Goal: Task Accomplishment & Management: Use online tool/utility

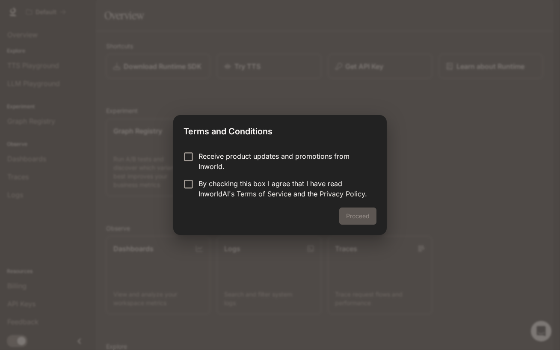
click at [220, 151] on p "Receive product updates and promotions from Inworld." at bounding box center [284, 161] width 171 height 21
click at [179, 192] on label "By checking this box I agree that I have read InworldAI's Terms of Service and …" at bounding box center [274, 188] width 190 height 21
click at [365, 222] on button "Proceed" at bounding box center [357, 216] width 37 height 17
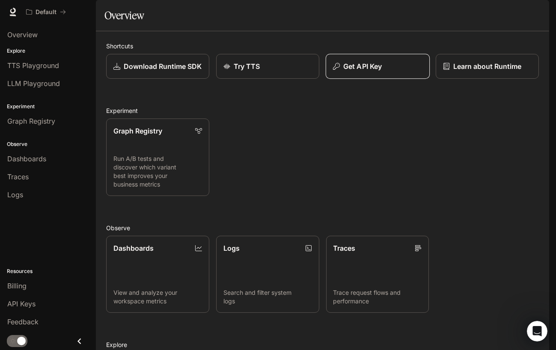
click at [376, 79] on button "Get API Key" at bounding box center [377, 66] width 104 height 25
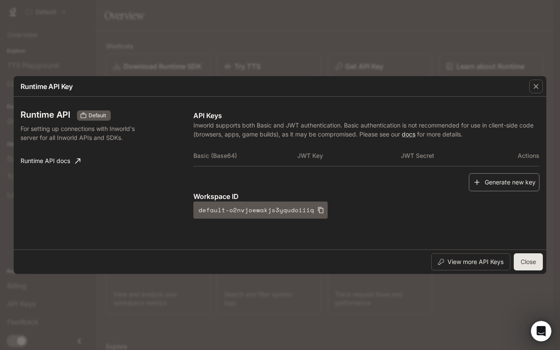
click at [486, 190] on button "Generate new key" at bounding box center [504, 182] width 71 height 18
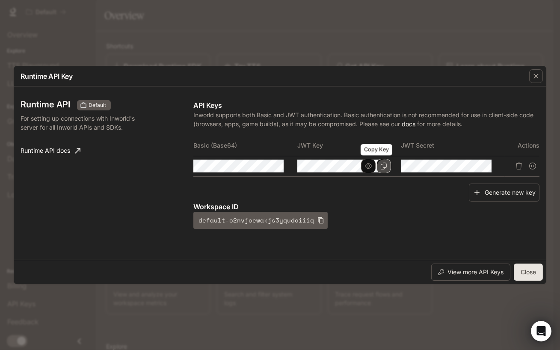
click at [381, 170] on icon "Copy Key" at bounding box center [384, 166] width 7 height 7
click at [365, 170] on icon "button" at bounding box center [368, 166] width 7 height 7
click at [261, 169] on icon "button" at bounding box center [264, 166] width 7 height 7
click at [516, 170] on icon "Delete API key" at bounding box center [519, 166] width 7 height 7
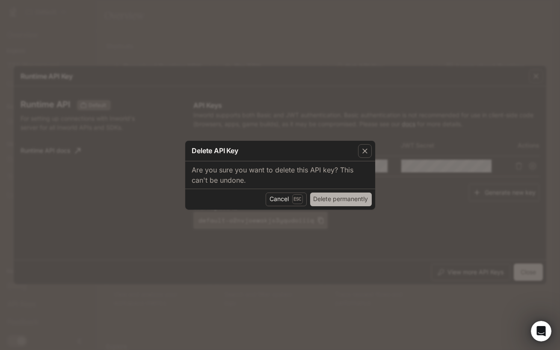
click at [345, 206] on button "Delete permanently" at bounding box center [341, 200] width 62 height 14
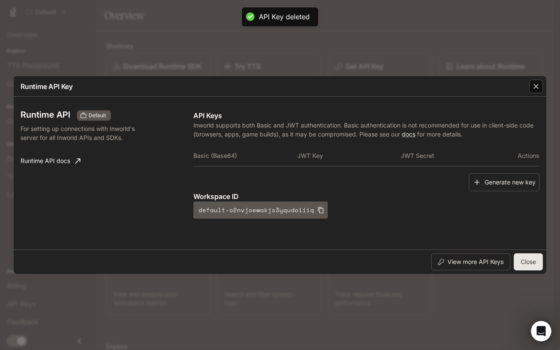
click at [539, 82] on icon "button" at bounding box center [536, 86] width 9 height 9
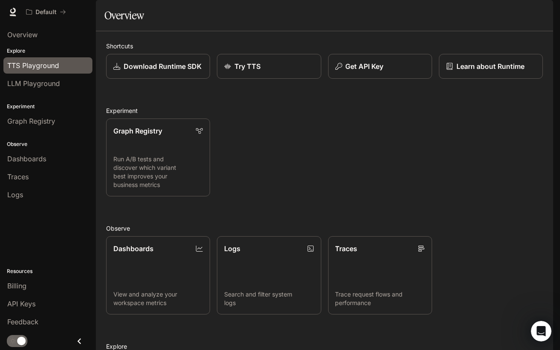
click at [59, 71] on span "TTS Playground" at bounding box center [33, 65] width 52 height 10
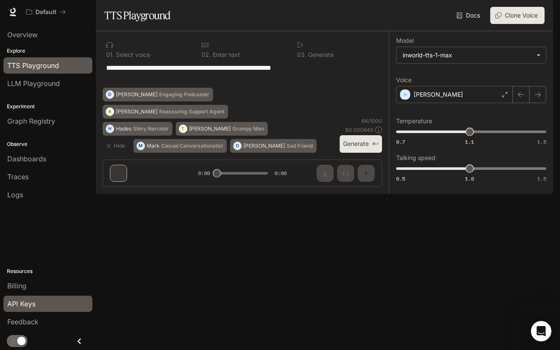
click at [35, 306] on span "API Keys" at bounding box center [21, 304] width 28 height 10
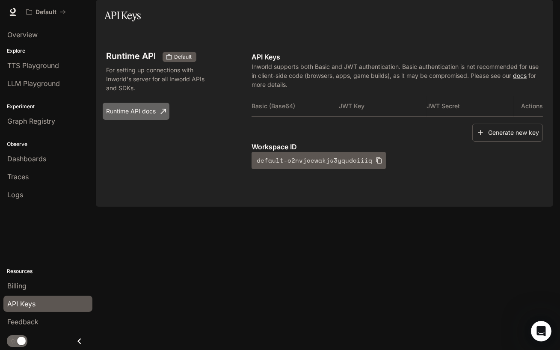
click at [170, 120] on link "Runtime API docs" at bounding box center [136, 111] width 67 height 17
